Goal: Navigation & Orientation: Find specific page/section

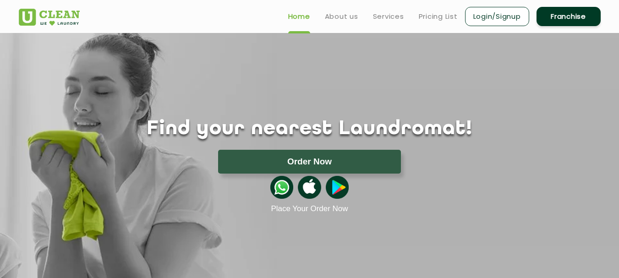
click at [320, 93] on div "Find your nearest Laundromat! Please select the location Order Now Place Your O…" at bounding box center [310, 123] width 596 height 181
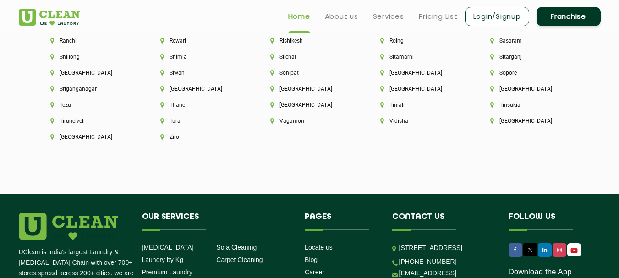
scroll to position [2455, 0]
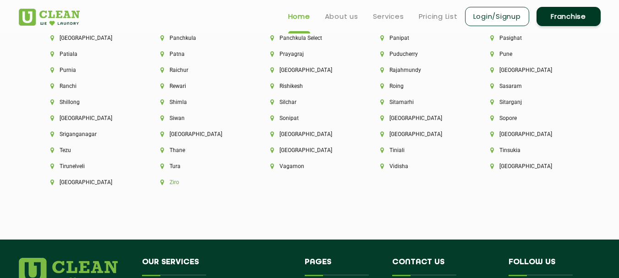
click at [239, 179] on li "Ziro" at bounding box center [199, 182] width 79 height 6
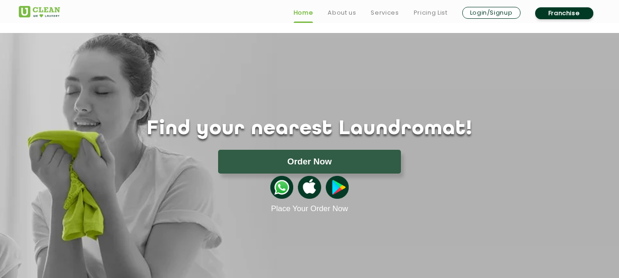
scroll to position [1595, 0]
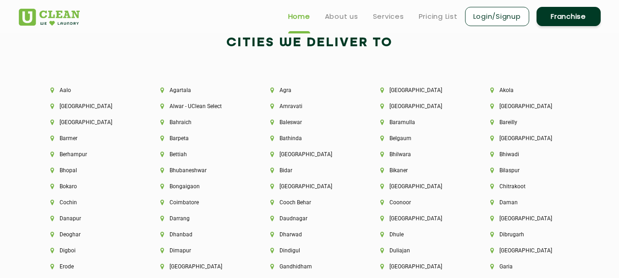
scroll to position [1889, 0]
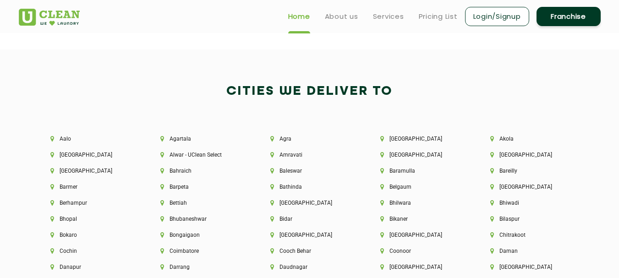
click at [229, 94] on h2 "Cities We Deliver to" at bounding box center [310, 92] width 582 height 22
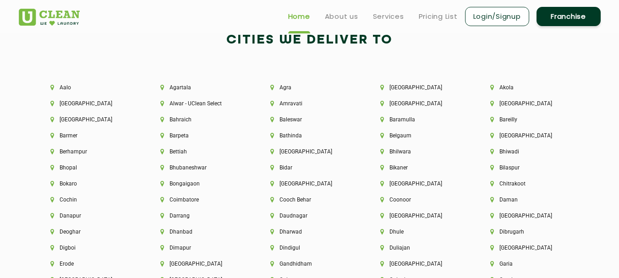
scroll to position [1926, 0]
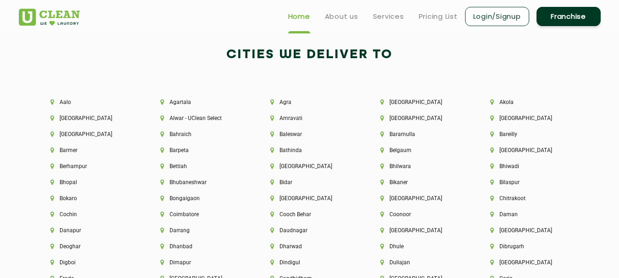
click at [227, 50] on h2 "Cities We Deliver to" at bounding box center [310, 55] width 582 height 22
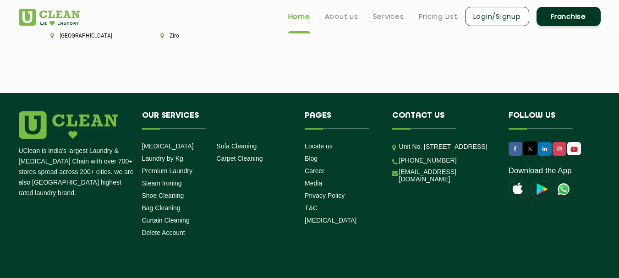
scroll to position [2529, 0]
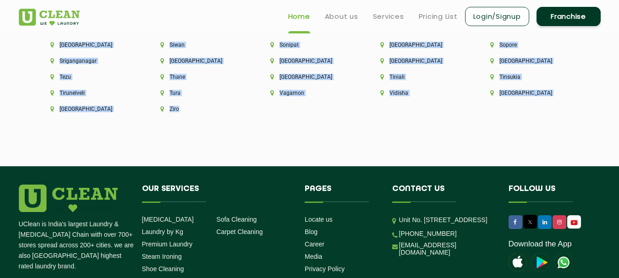
drag, startPoint x: 227, startPoint y: 50, endPoint x: 447, endPoint y: 102, distance: 225.7
